Goal: Entertainment & Leisure: Browse casually

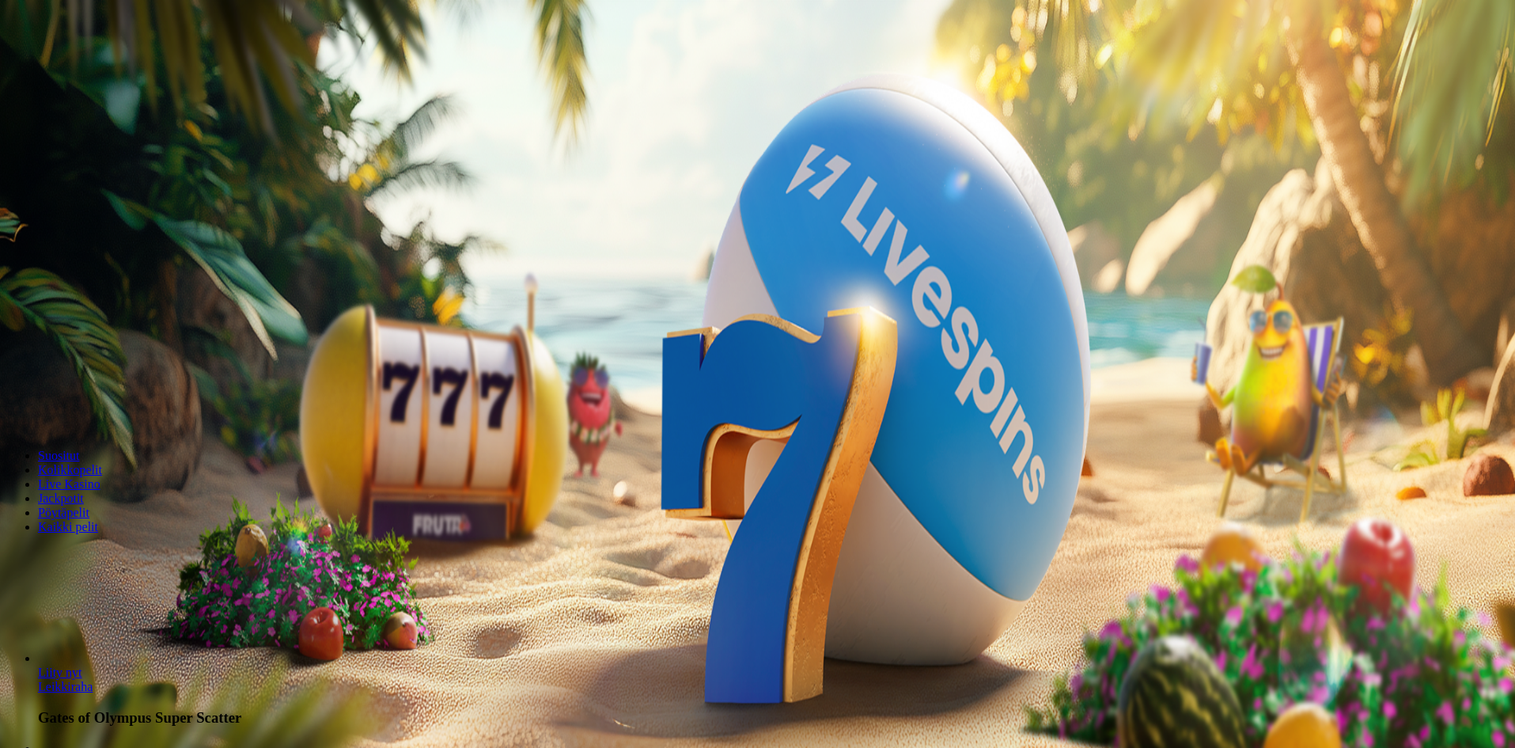
click at [105, 63] on span "Kirjaudu" at bounding box center [109, 57] width 39 height 12
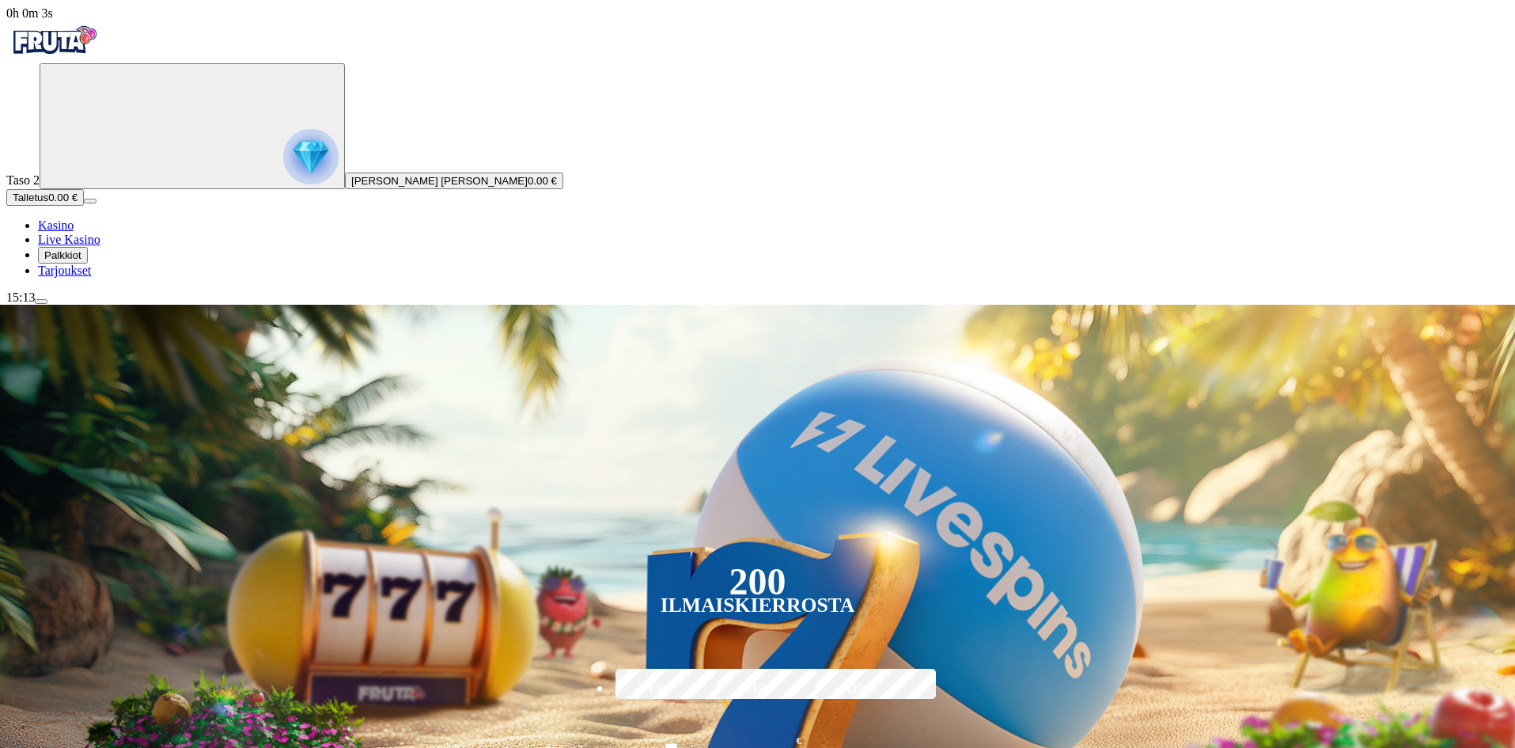
click at [81, 261] on span "Palkkiot" at bounding box center [62, 255] width 37 height 12
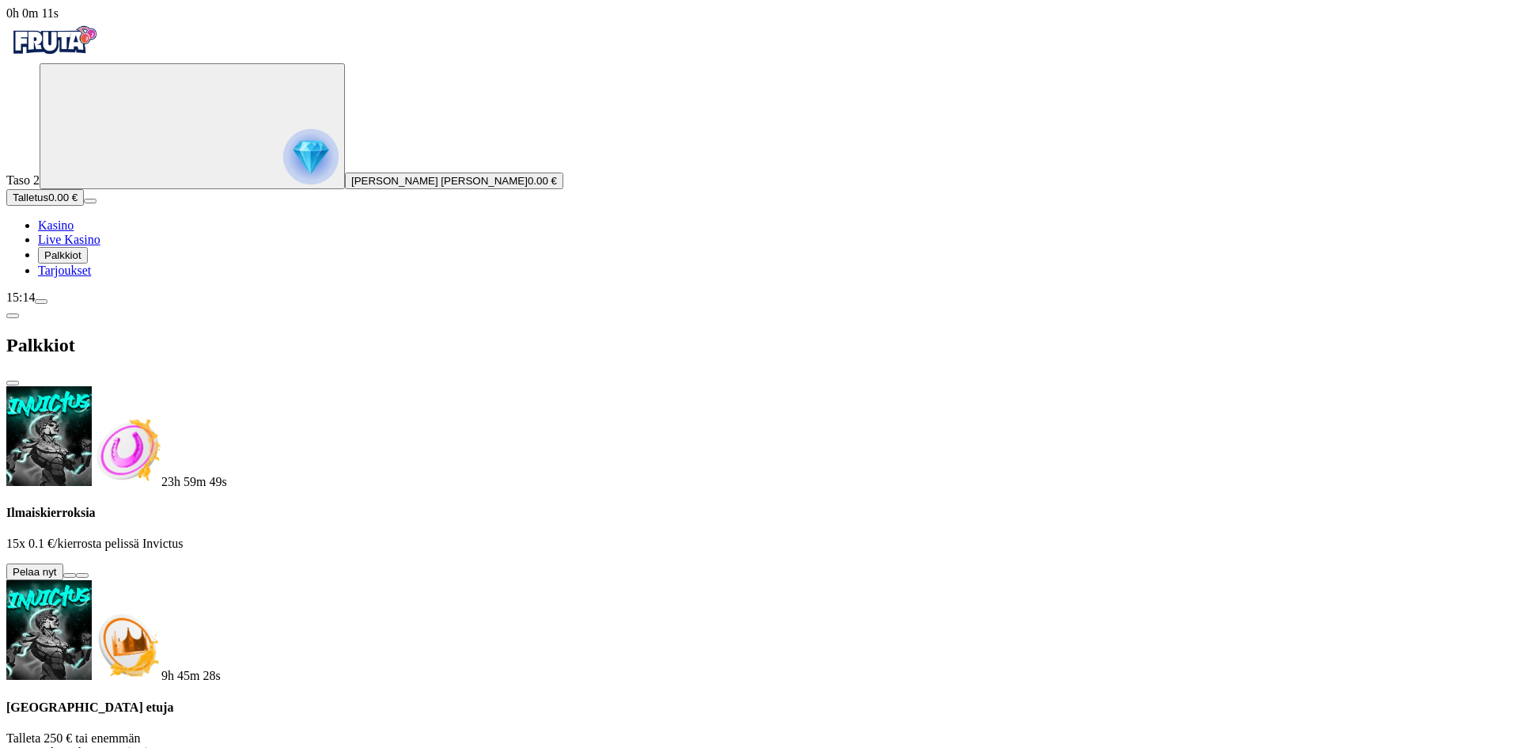
click at [76, 573] on button at bounding box center [69, 575] width 13 height 5
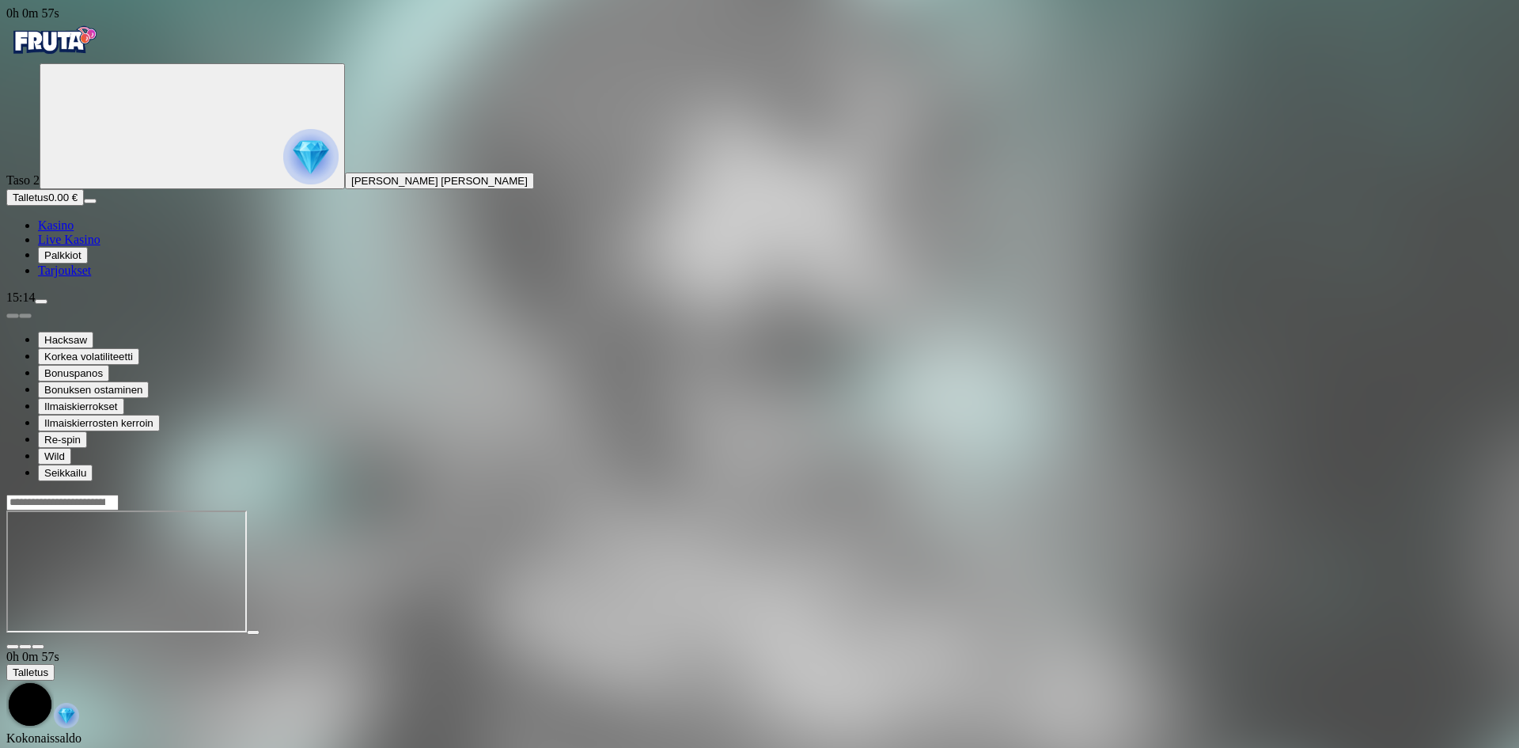
click at [74, 232] on link "Kasino" at bounding box center [56, 224] width 36 height 13
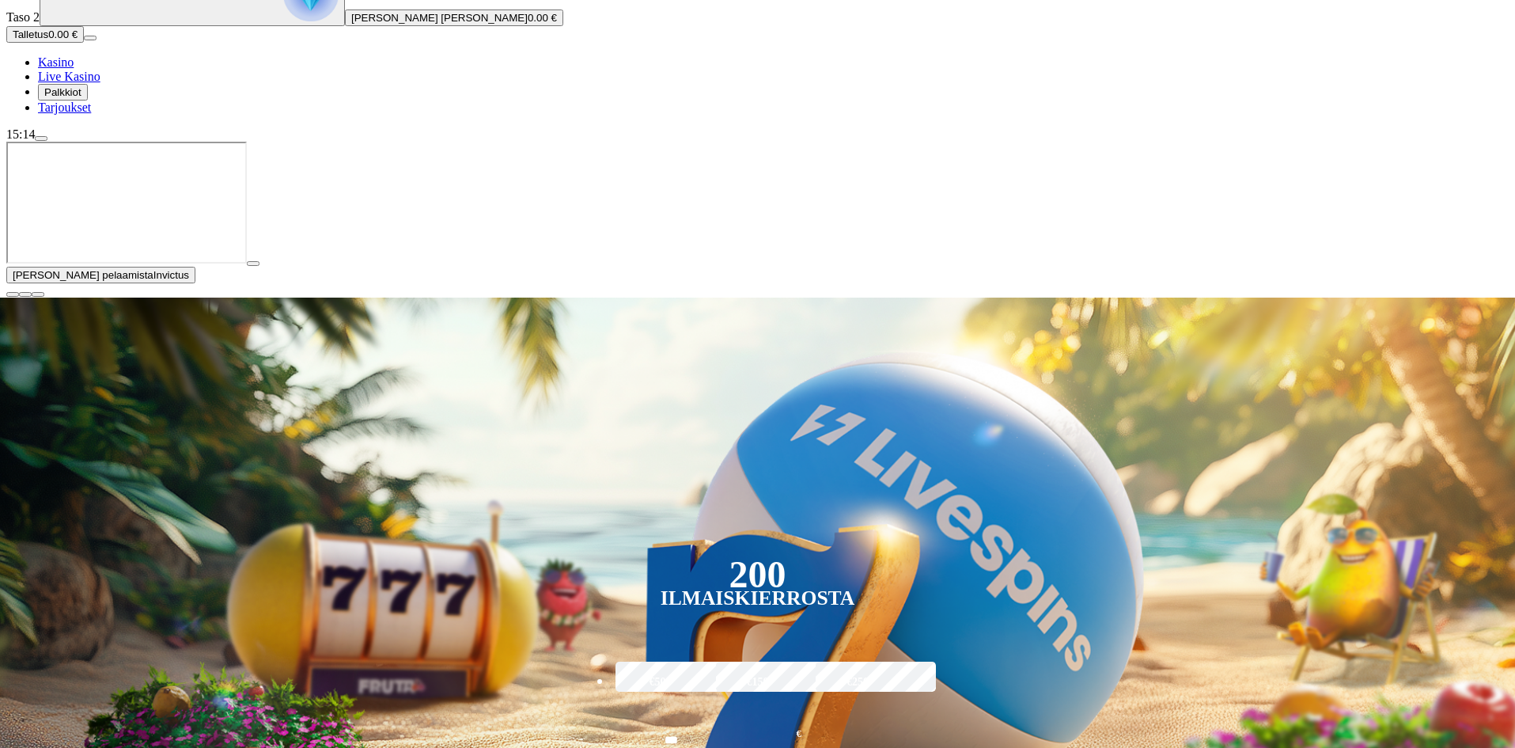
scroll to position [237, 0]
